Goal: Transaction & Acquisition: Purchase product/service

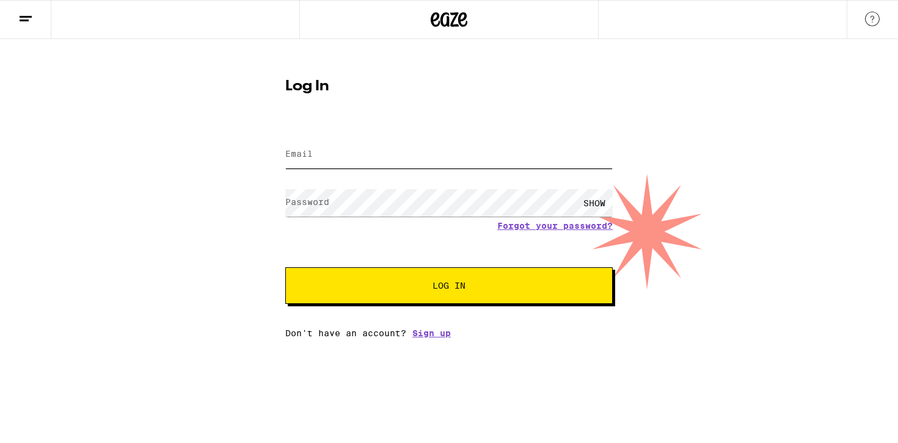
click at [405, 166] on input "Email" at bounding box center [448, 154] width 327 height 27
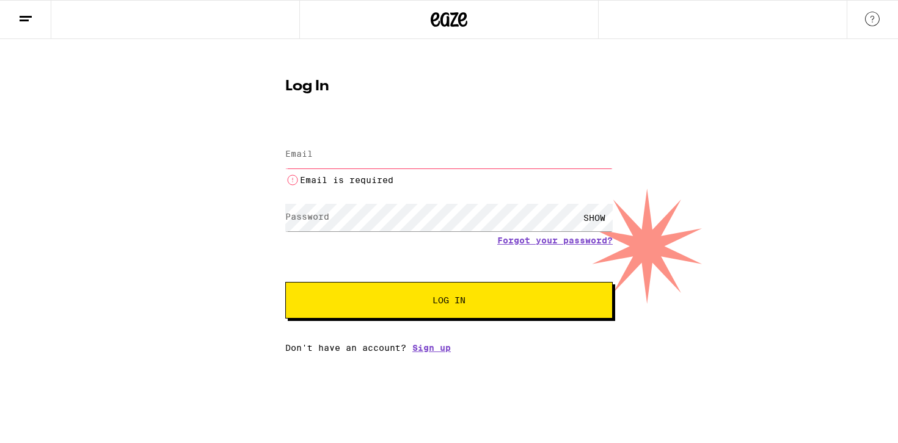
click at [410, 161] on input "Email" at bounding box center [448, 154] width 327 height 27
type input "[EMAIL_ADDRESS][DOMAIN_NAME]"
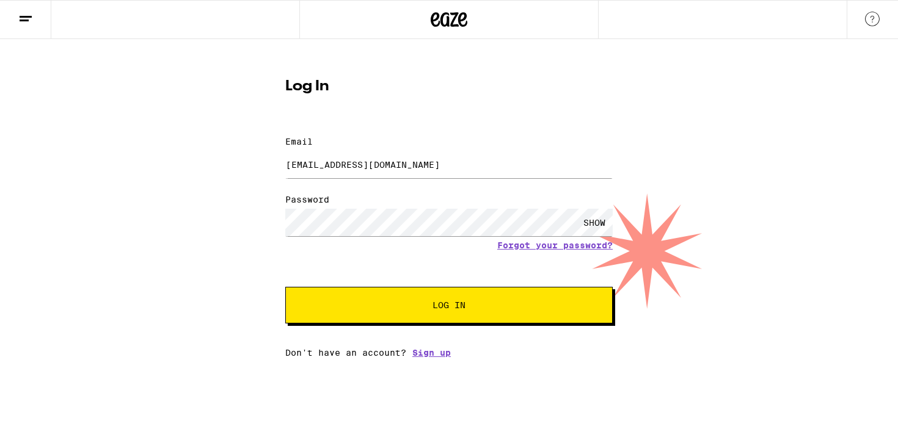
click at [443, 287] on button "Log In" at bounding box center [448, 305] width 327 height 37
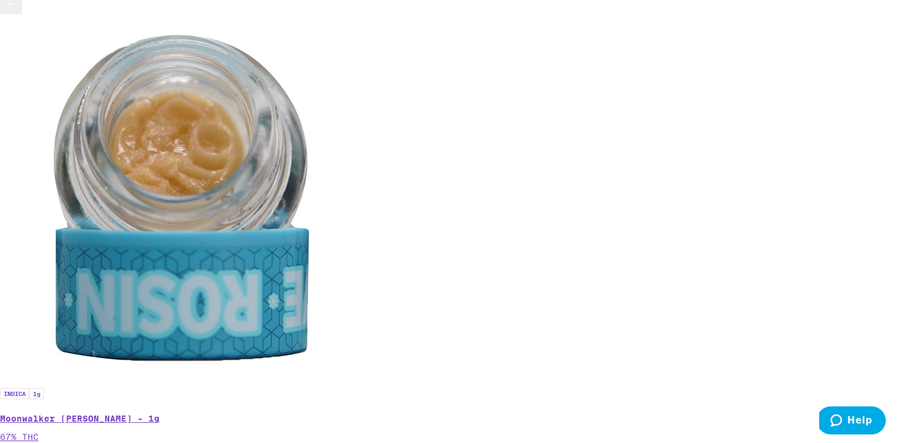
scroll to position [4190, 0]
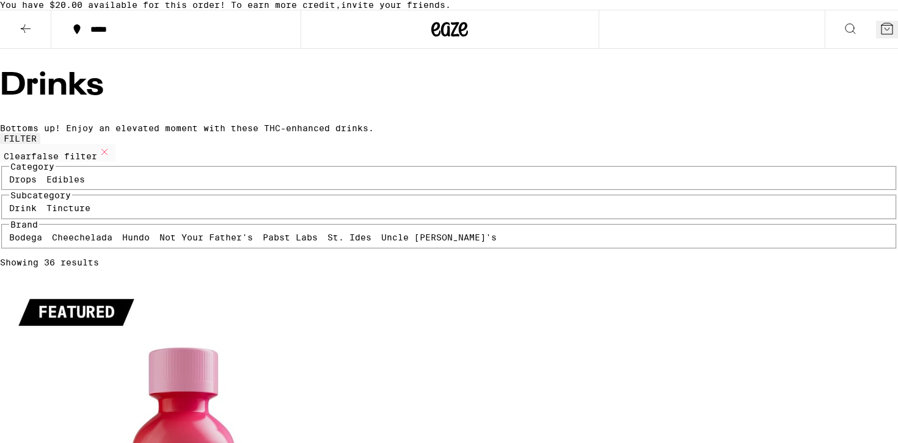
click at [870, 106] on div "Drinks Bottoms up! Enjoy an elevated moment with these THC-enhanced drinks." at bounding box center [449, 101] width 898 height 63
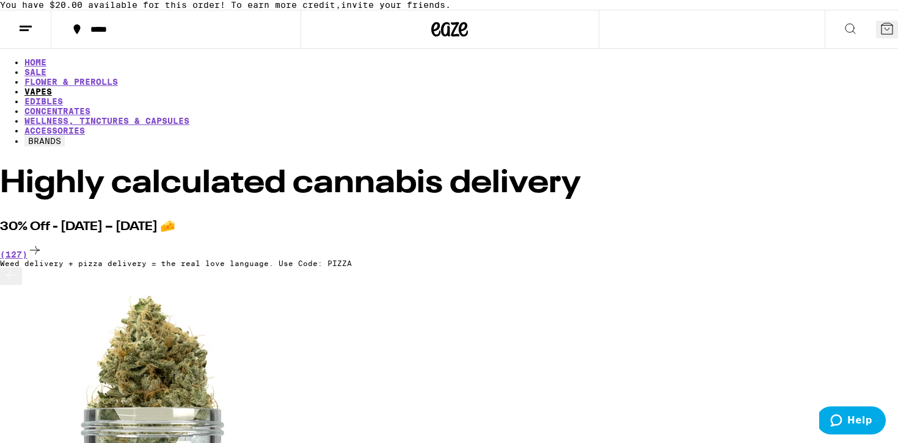
click at [52, 97] on link "VAPES" at bounding box center [37, 92] width 27 height 10
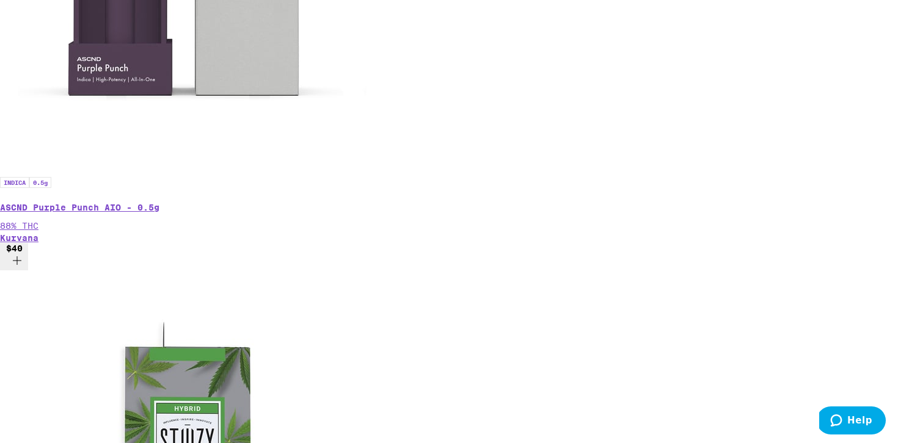
scroll to position [604, 0]
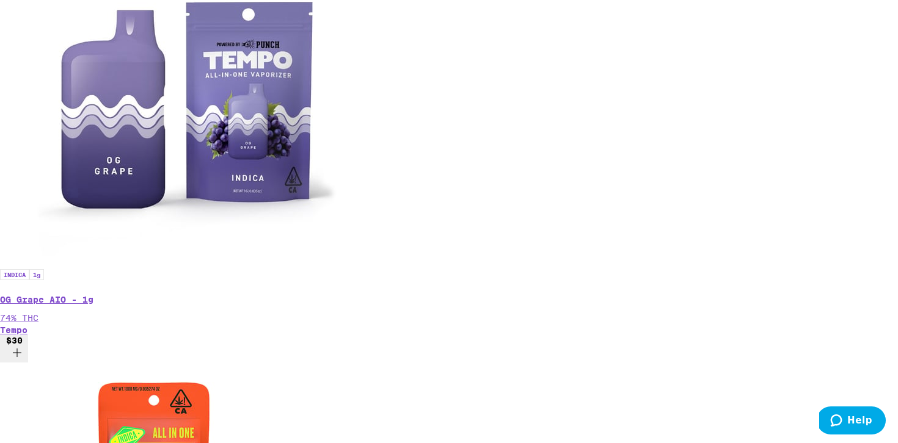
scroll to position [363, 0]
